Goal: Task Accomplishment & Management: Use online tool/utility

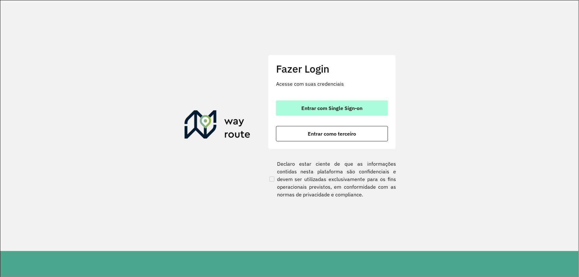
click at [330, 113] on button "Entrar com Single Sign-on" at bounding box center [332, 107] width 112 height 15
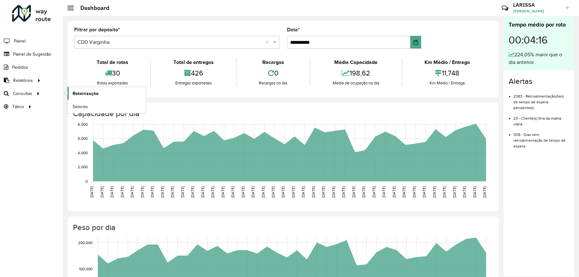
click at [90, 90] on link "Roteirização" at bounding box center [107, 93] width 78 height 13
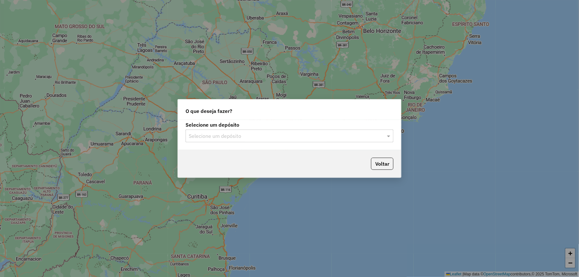
click at [307, 136] on input "text" at bounding box center [283, 136] width 189 height 8
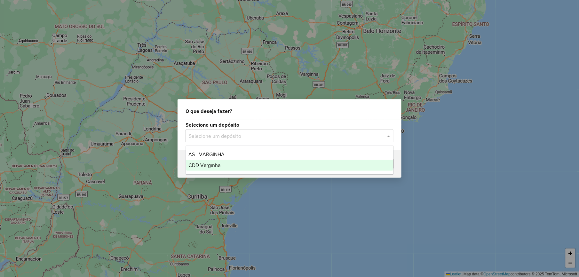
click at [284, 164] on div "CDD Varginha" at bounding box center [289, 165] width 207 height 11
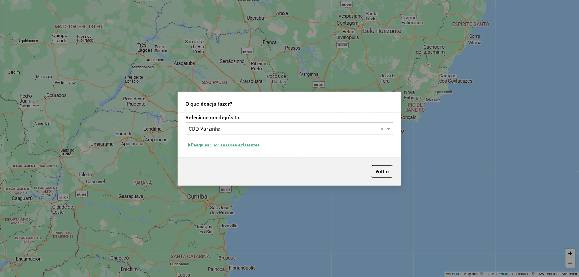
click at [232, 145] on button "Pesquisar por sessões existentes" at bounding box center [224, 145] width 77 height 10
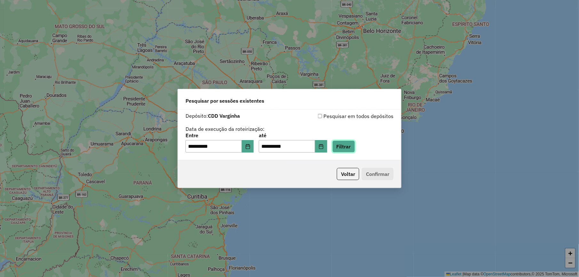
click at [347, 152] on button "Filtrar" at bounding box center [343, 146] width 23 height 12
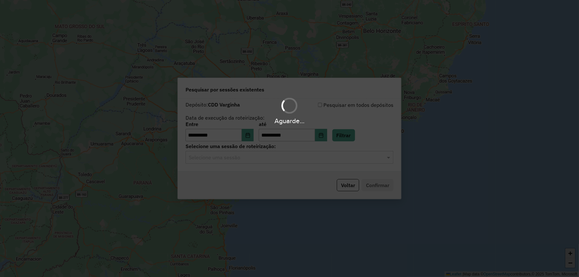
click at [323, 161] on div "Aguarde..." at bounding box center [289, 138] width 579 height 277
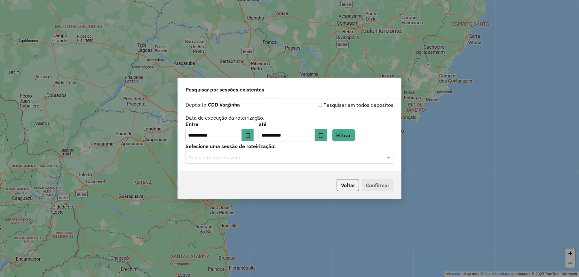
click at [323, 161] on input "text" at bounding box center [283, 158] width 189 height 8
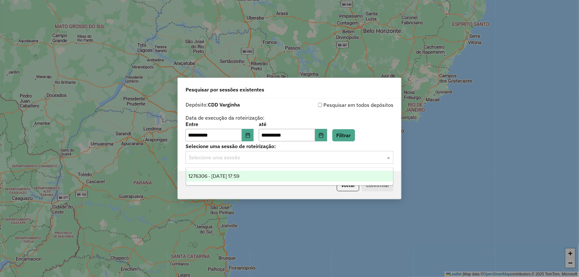
click at [311, 175] on div "1276306 - [DATE] 17:59" at bounding box center [289, 176] width 207 height 11
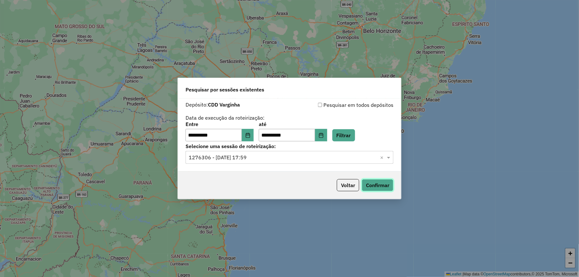
click at [387, 187] on button "Confirmar" at bounding box center [378, 185] width 32 height 12
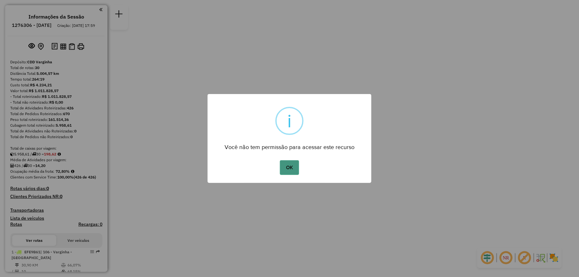
click at [290, 160] on button "OK" at bounding box center [289, 167] width 19 height 15
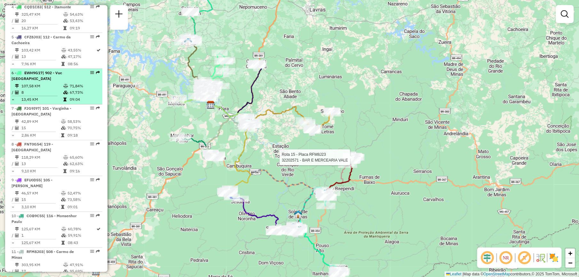
scroll to position [427, 0]
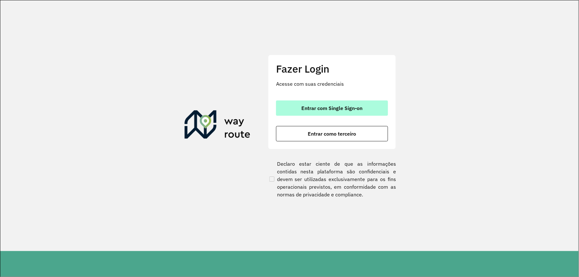
click at [328, 111] on span "Entrar com Single Sign-on" at bounding box center [332, 108] width 61 height 5
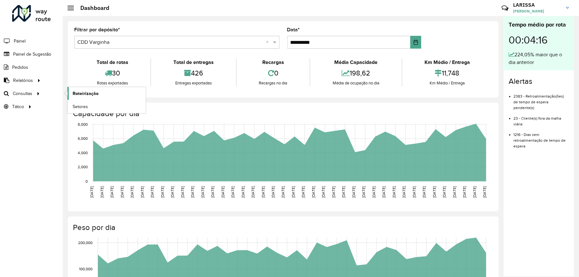
click at [124, 95] on link "Roteirização" at bounding box center [107, 93] width 78 height 13
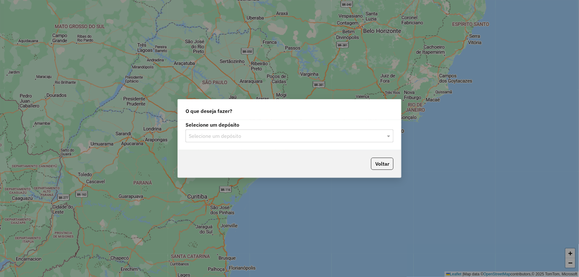
click at [291, 139] on input "text" at bounding box center [283, 136] width 189 height 8
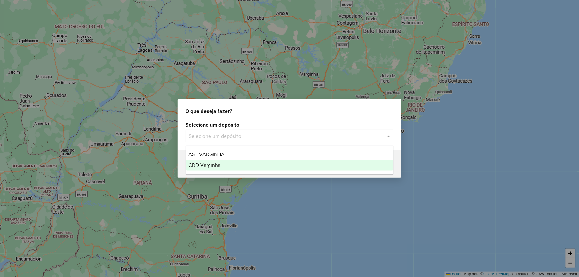
click at [217, 167] on span "CDD Varginha" at bounding box center [205, 165] width 32 height 5
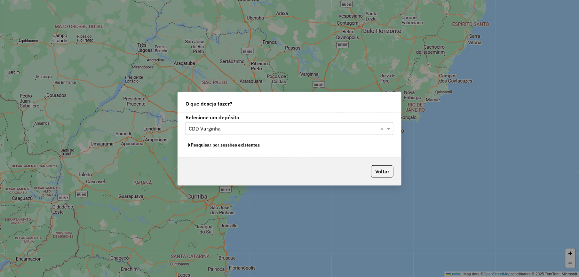
click at [243, 147] on button "Pesquisar por sessões existentes" at bounding box center [224, 145] width 77 height 10
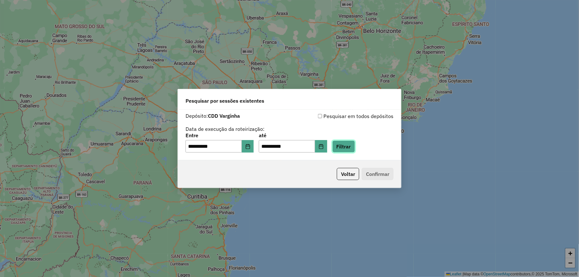
click at [355, 142] on button "Filtrar" at bounding box center [343, 146] width 23 height 12
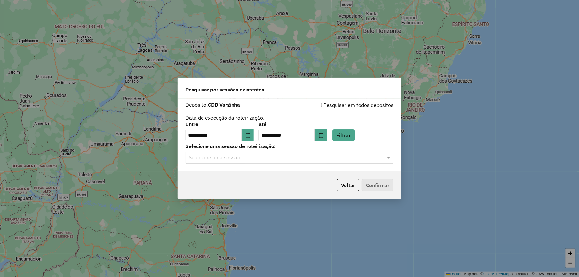
click at [232, 165] on div "**********" at bounding box center [289, 135] width 223 height 73
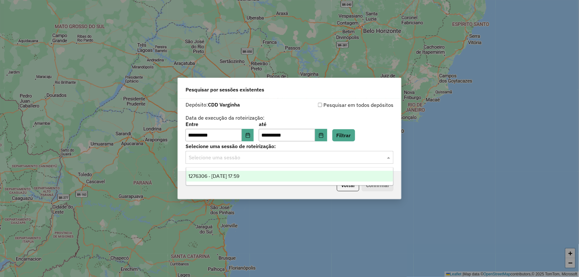
click at [240, 158] on input "text" at bounding box center [283, 158] width 189 height 8
click at [238, 176] on span "1276306 - [DATE] 17:59" at bounding box center [214, 175] width 51 height 5
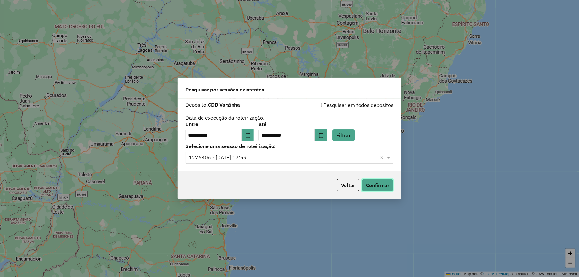
click at [369, 188] on button "Confirmar" at bounding box center [378, 185] width 32 height 12
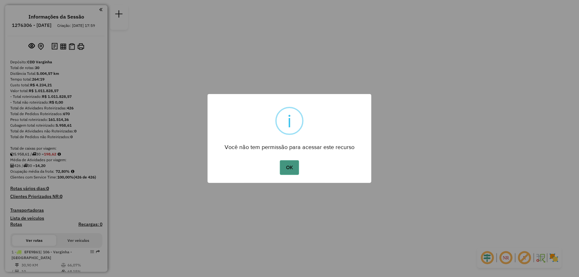
click at [290, 169] on button "OK" at bounding box center [289, 167] width 19 height 15
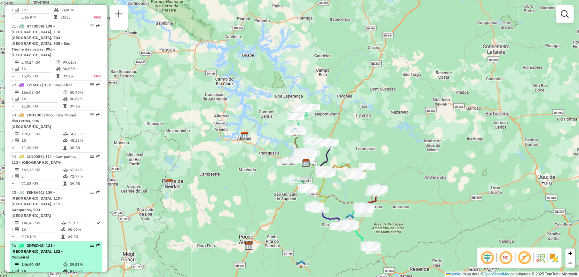
scroll to position [952, 0]
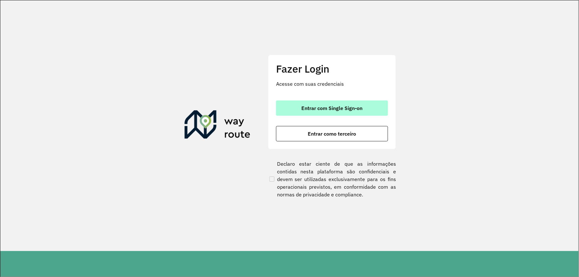
click at [337, 114] on button "Entrar com Single Sign-on" at bounding box center [332, 107] width 112 height 15
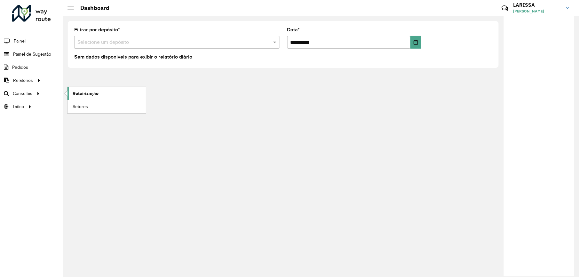
click at [82, 90] on span "Roteirização" at bounding box center [86, 93] width 26 height 7
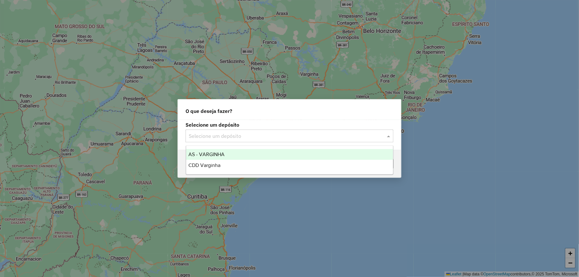
click at [304, 139] on input "text" at bounding box center [283, 136] width 189 height 8
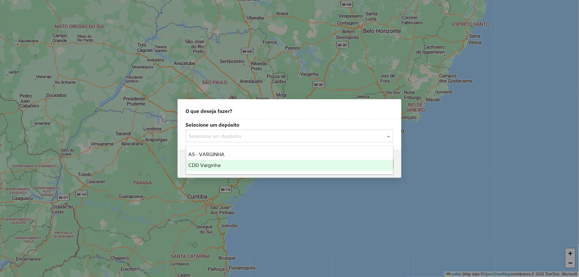
click at [258, 165] on div "CDD Varginha" at bounding box center [289, 165] width 207 height 11
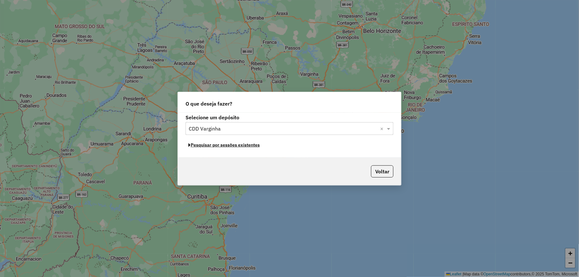
click at [257, 147] on button "Pesquisar por sessões existentes" at bounding box center [224, 145] width 77 height 10
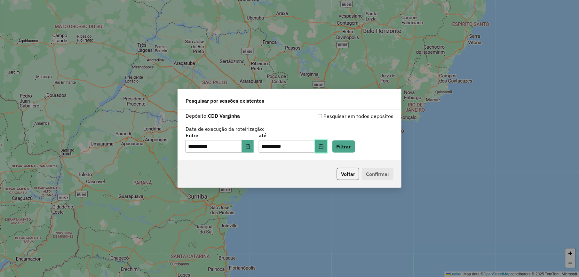
click at [327, 147] on button "Choose Date" at bounding box center [321, 146] width 12 height 13
click at [350, 148] on button "Filtrar" at bounding box center [343, 146] width 23 height 12
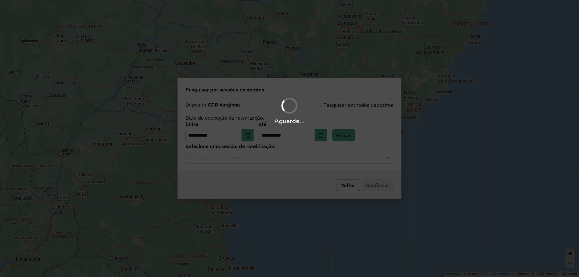
click at [318, 160] on input "text" at bounding box center [283, 158] width 189 height 8
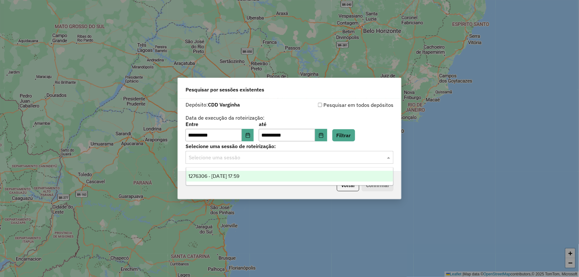
click at [301, 173] on div "1276306 - [DATE] 17:59" at bounding box center [289, 176] width 207 height 11
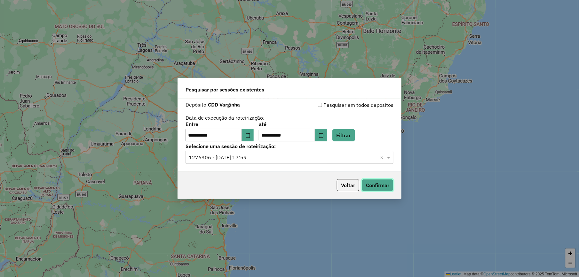
click at [385, 187] on button "Confirmar" at bounding box center [378, 185] width 32 height 12
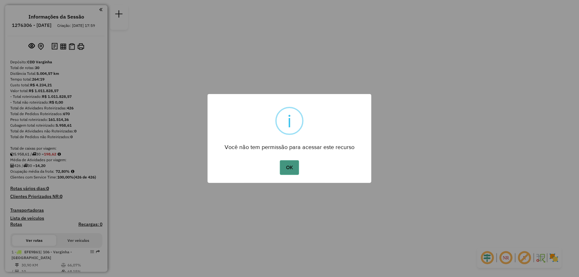
click at [297, 167] on button "OK" at bounding box center [289, 167] width 19 height 15
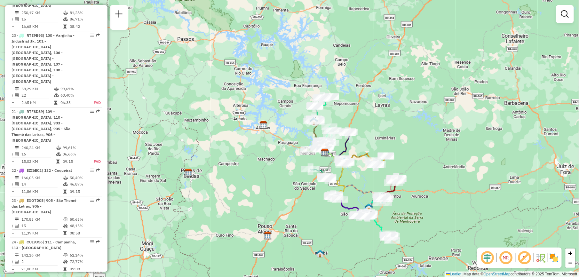
scroll to position [824, 0]
